Goal: Find contact information: Find contact information

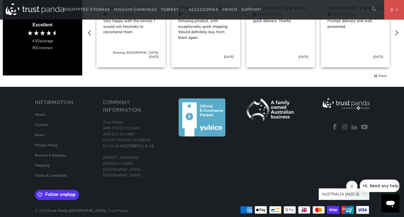
scroll to position [275, 0]
click at [45, 122] on link "Contact" at bounding box center [41, 124] width 13 height 5
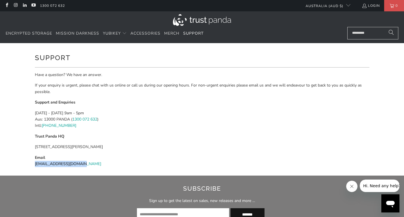
drag, startPoint x: 81, startPoint y: 163, endPoint x: 35, endPoint y: 168, distance: 46.4
click at [35, 168] on div "Have a question? We have an answer. If your enquiry is urgent, please chat with…" at bounding box center [202, 122] width 335 height 100
copy link "support@trustpanda.com"
drag, startPoint x: 127, startPoint y: 146, endPoint x: 35, endPoint y: 146, distance: 92.5
click at [35, 146] on p "19 David Avenue North Ryde NSW 2113 Australia" at bounding box center [202, 147] width 335 height 6
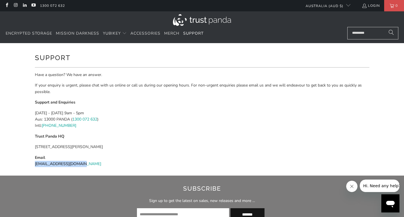
copy p "19 David Avenue North Ryde NSW 2113 Australia"
